Goal: Find specific page/section: Find specific page/section

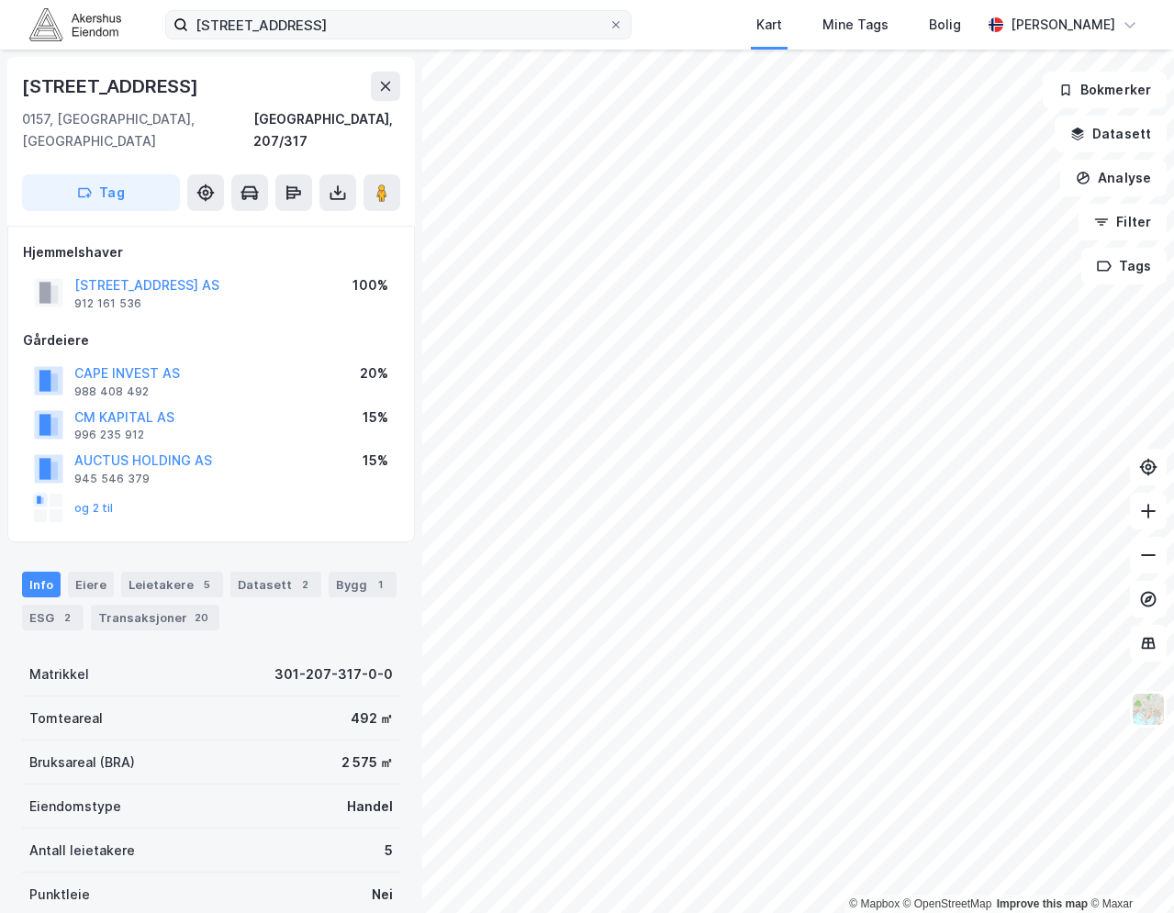
click at [632, 28] on label "[STREET_ADDRESS]" at bounding box center [398, 24] width 466 height 29
click at [609, 28] on input "[STREET_ADDRESS]" at bounding box center [398, 25] width 420 height 28
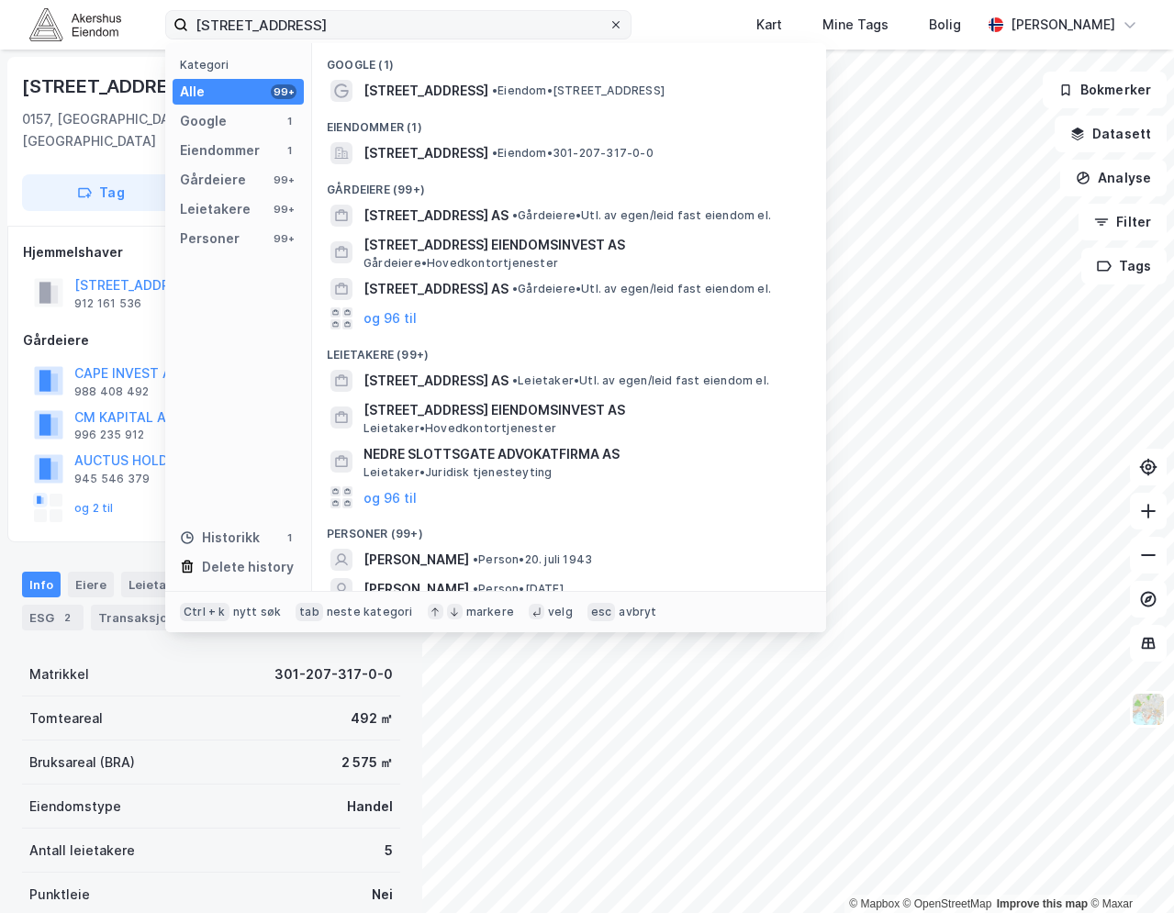
click at [620, 27] on icon at bounding box center [615, 24] width 7 height 7
click at [609, 27] on input "[STREET_ADDRESS]" at bounding box center [398, 25] width 420 height 28
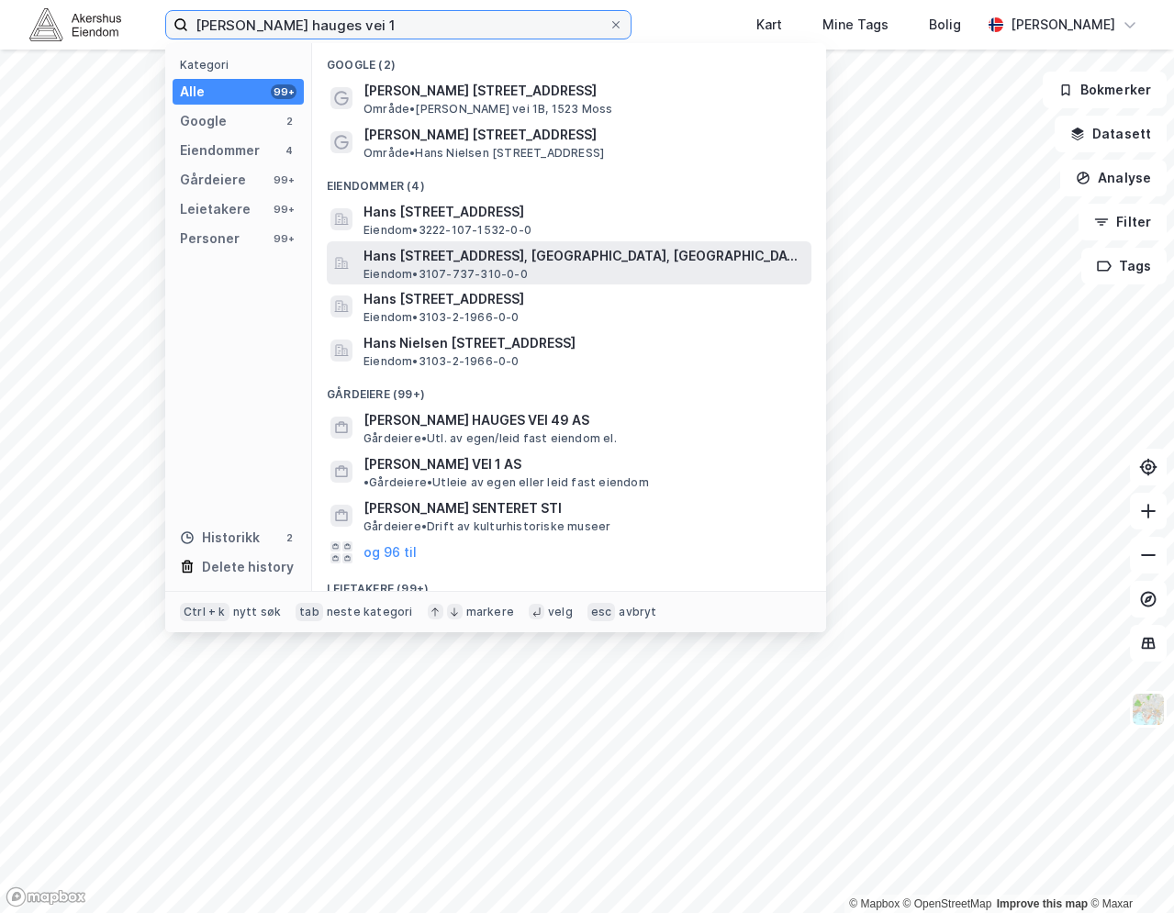
type input "[PERSON_NAME] hauges vei 1"
click at [501, 254] on span "Hans [STREET_ADDRESS], [GEOGRAPHIC_DATA], [GEOGRAPHIC_DATA]" at bounding box center [584, 256] width 441 height 22
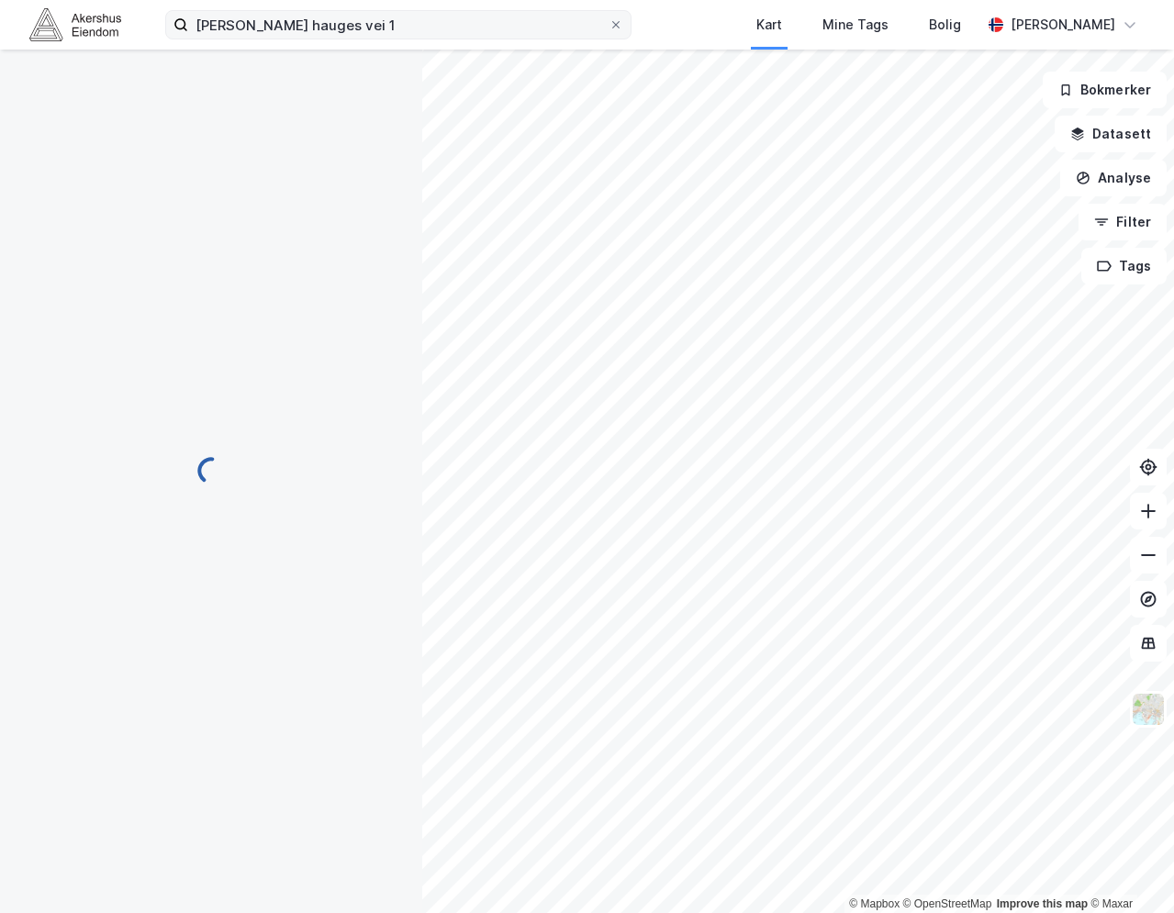
scroll to position [3, 0]
